Goal: Information Seeking & Learning: Learn about a topic

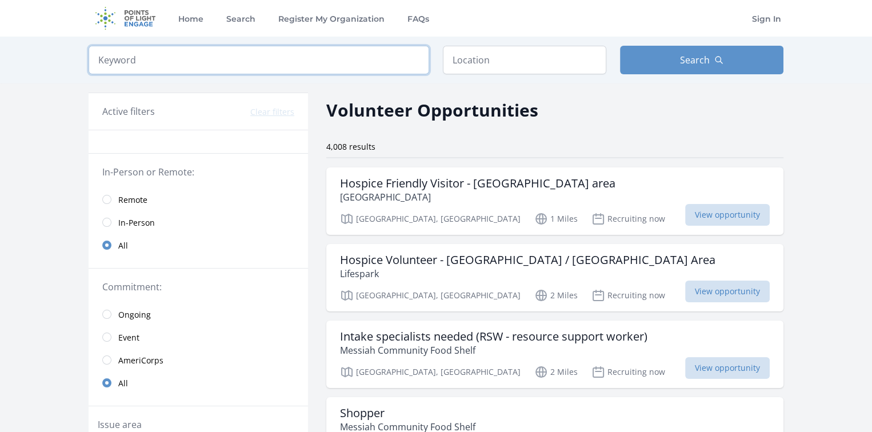
click at [340, 56] on input "search" at bounding box center [259, 60] width 340 height 29
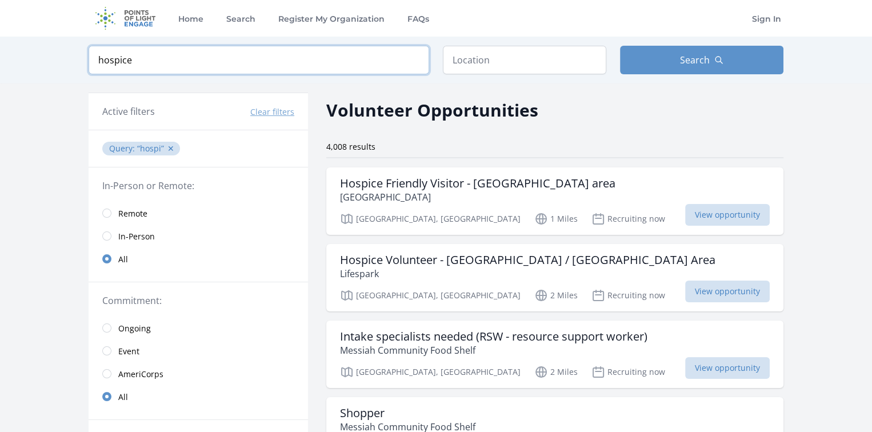
type input "hospice"
click button "submit" at bounding box center [0, 0] width 0 height 0
click at [659, 62] on button "Search" at bounding box center [701, 60] width 163 height 29
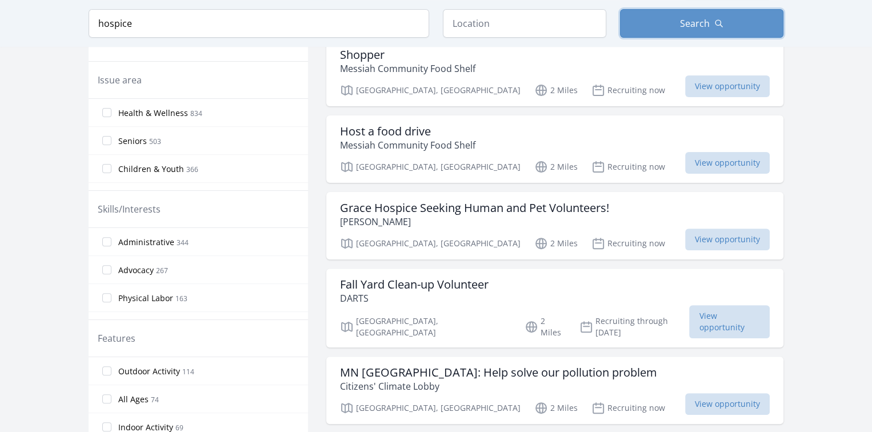
scroll to position [380, 0]
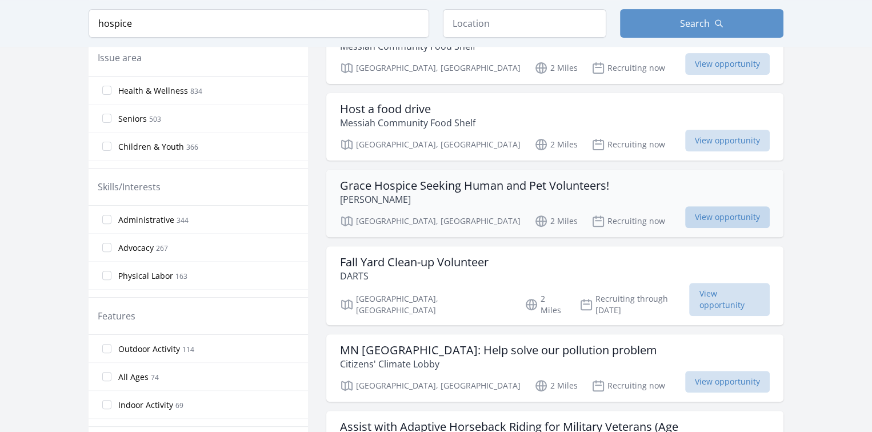
click at [746, 210] on span "View opportunity" at bounding box center [727, 217] width 85 height 22
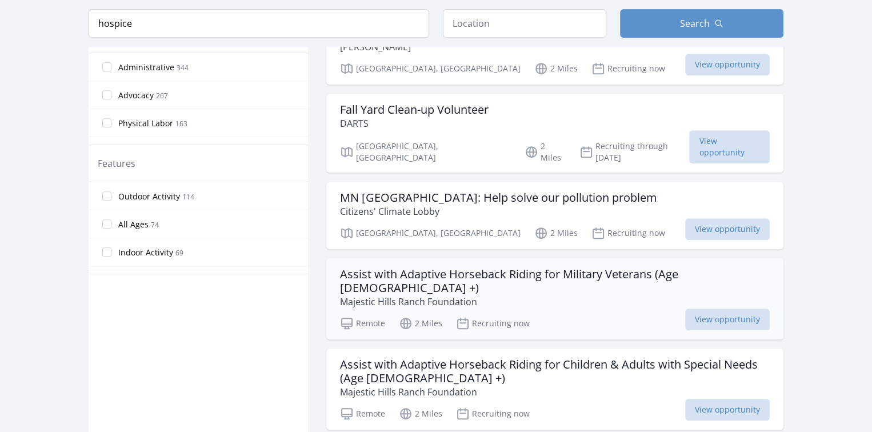
scroll to position [609, 0]
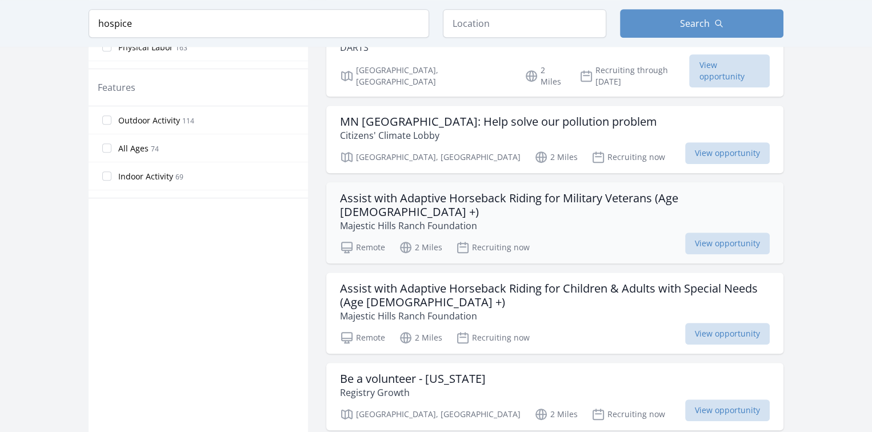
click at [566, 191] on h3 "Assist with Adaptive Horseback Riding for Military Veterans (Age [DEMOGRAPHIC_D…" at bounding box center [555, 204] width 430 height 27
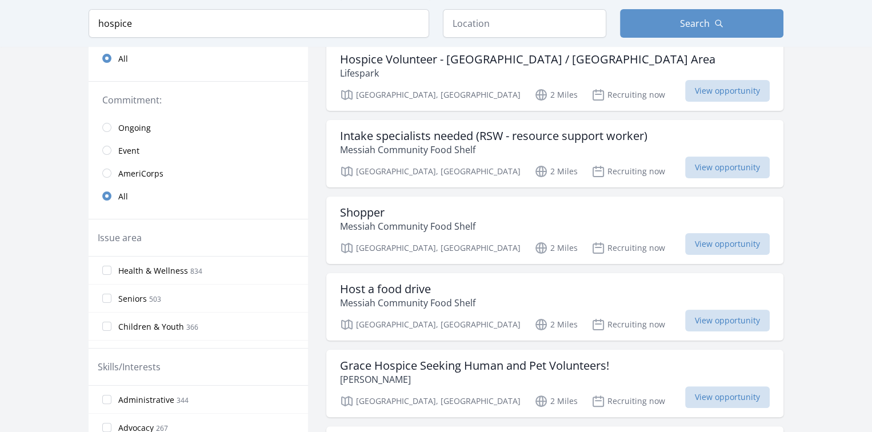
scroll to position [0, 0]
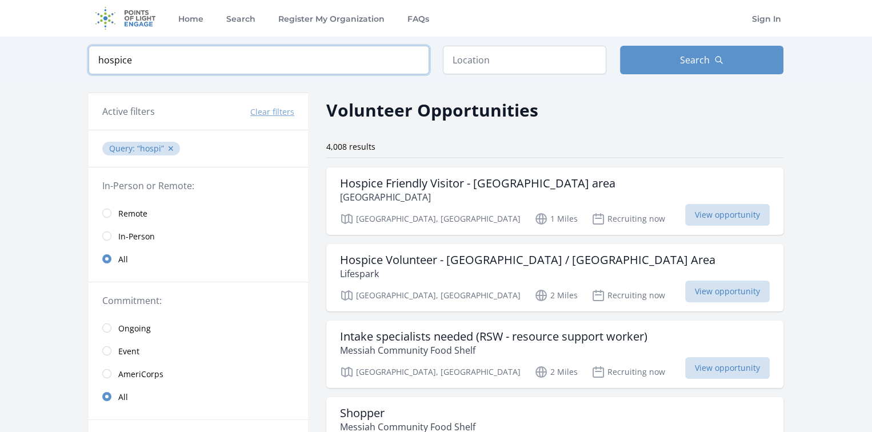
click at [323, 58] on input "hospice" at bounding box center [259, 60] width 340 height 29
click at [410, 64] on input "hospice" at bounding box center [259, 60] width 340 height 29
click at [413, 62] on input "hospice" at bounding box center [259, 60] width 340 height 29
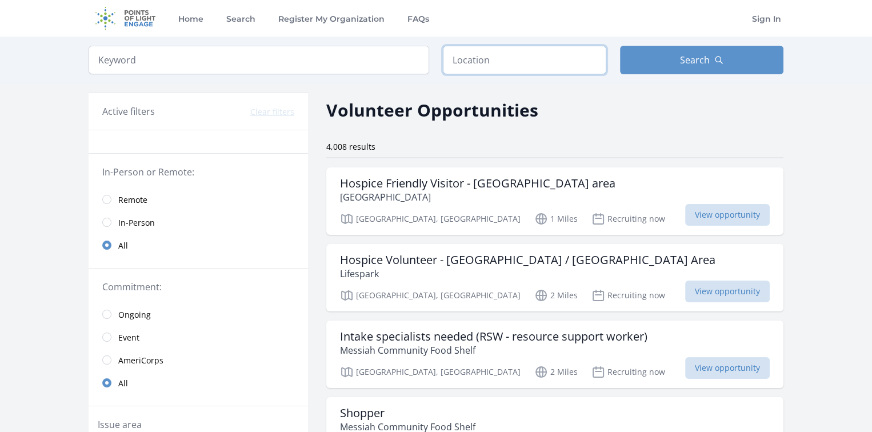
click at [504, 60] on input "text" at bounding box center [524, 60] width 163 height 29
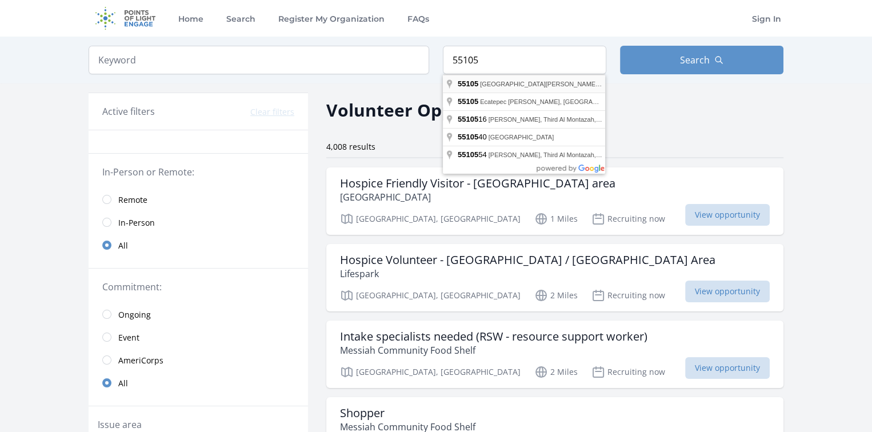
type input "[GEOGRAPHIC_DATA][PERSON_NAME], [GEOGRAPHIC_DATA]"
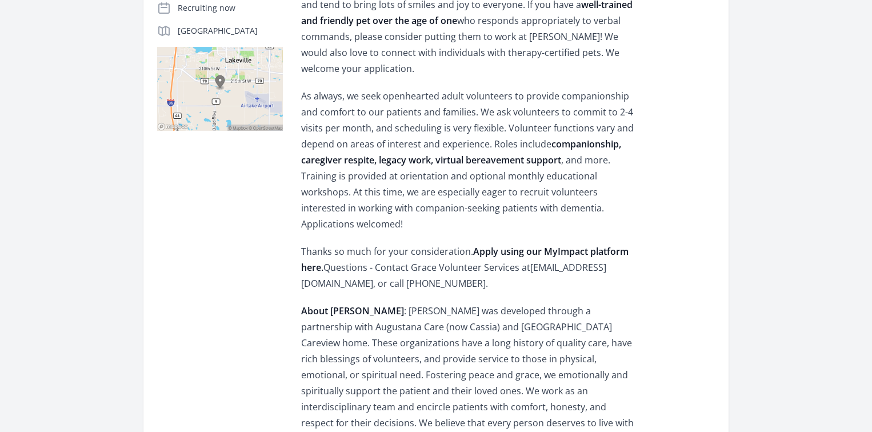
scroll to position [380, 0]
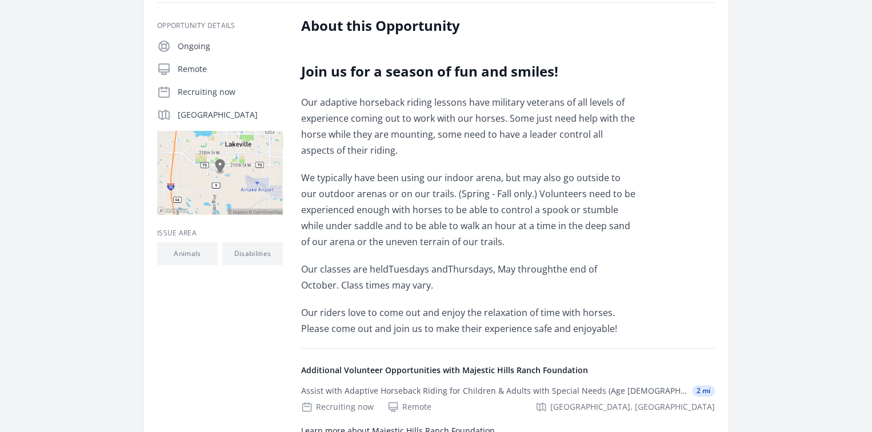
scroll to position [228, 0]
